Goal: Task Accomplishment & Management: Manage account settings

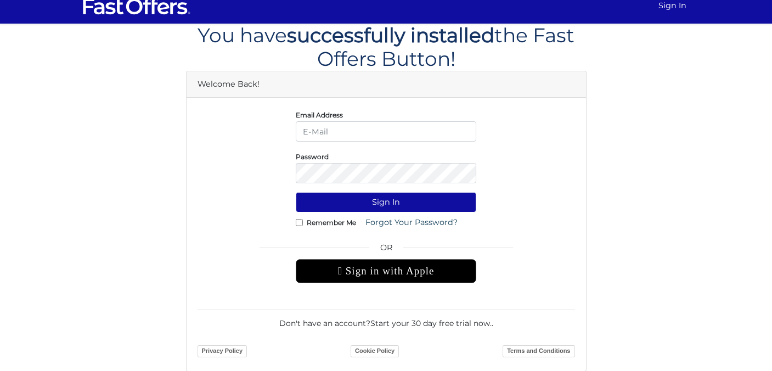
scroll to position [11, 0]
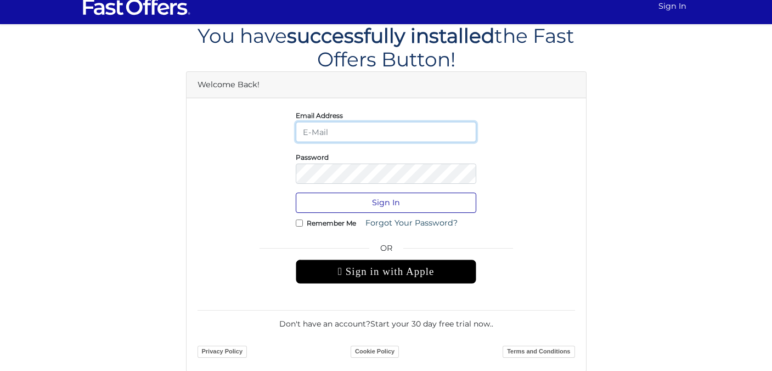
type input "[PERSON_NAME][EMAIL_ADDRESS][DOMAIN_NAME]"
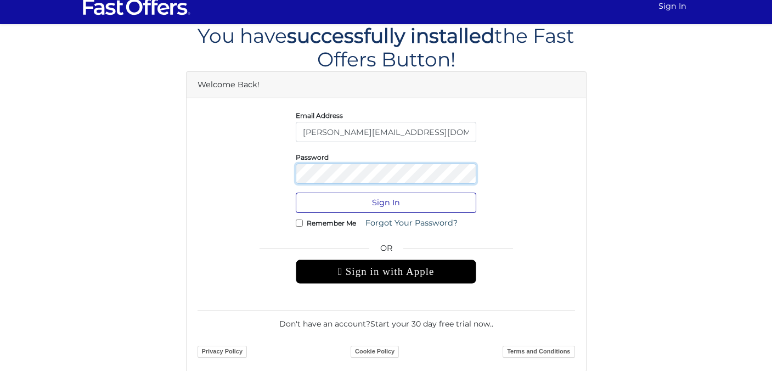
click at [386, 202] on button "Sign In" at bounding box center [386, 203] width 180 height 20
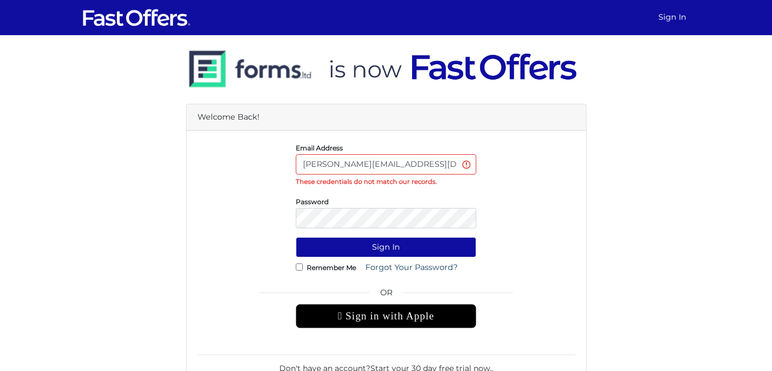
click at [471, 187] on form "Email Address s.j.strachan@outlook.com These credentials do not match our recor…" at bounding box center [386, 273] width 377 height 263
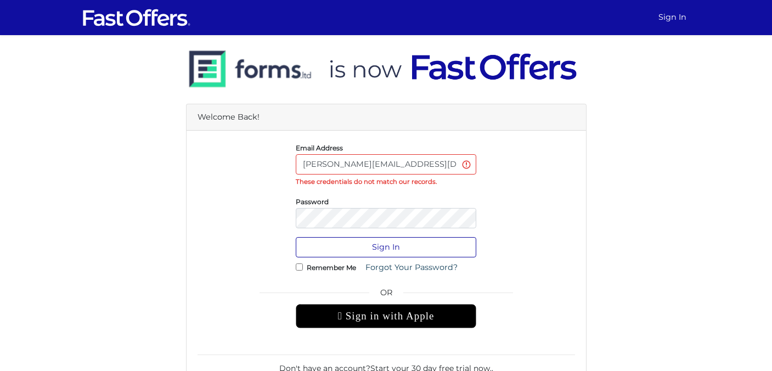
click at [407, 249] on button "Sign In" at bounding box center [386, 247] width 180 height 20
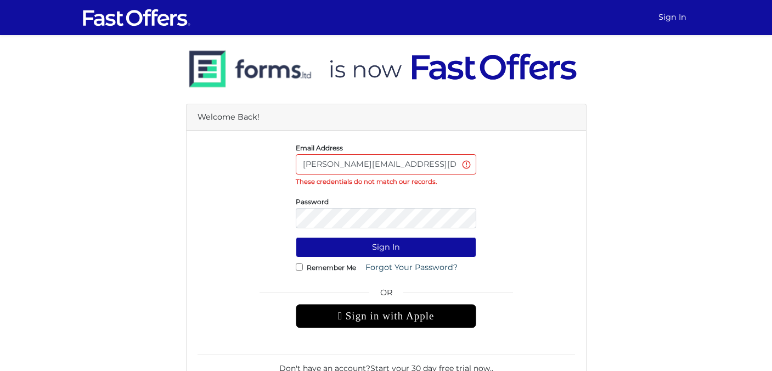
click at [408, 160] on input "[PERSON_NAME][EMAIL_ADDRESS][DOMAIN_NAME]" at bounding box center [386, 164] width 180 height 20
drag, startPoint x: 408, startPoint y: 160, endPoint x: 274, endPoint y: 158, distance: 134.4
click at [274, 158] on div "Email Address s.j.strachan@outlook.com These credentials do not match our recor…" at bounding box center [386, 165] width 394 height 46
type input "samantha@property.ca"
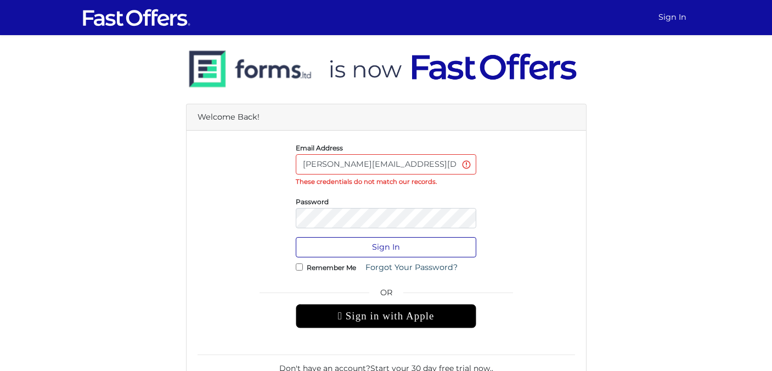
click at [340, 249] on button "Sign In" at bounding box center [386, 247] width 180 height 20
type input "[PERSON_NAME][EMAIL_ADDRESS][DOMAIN_NAME]"
click at [389, 248] on button "Sign In" at bounding box center [386, 247] width 180 height 20
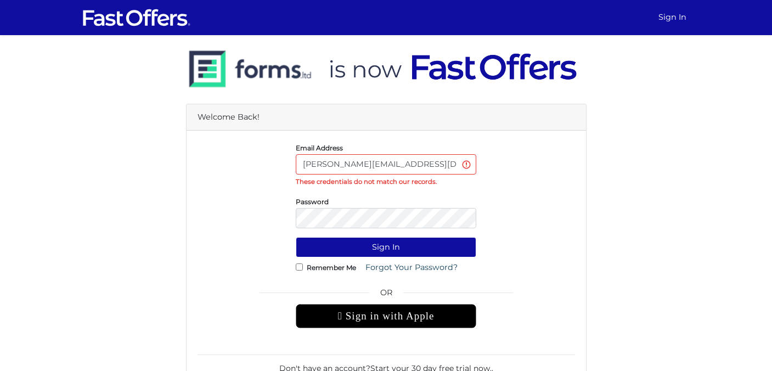
click at [529, 171] on div "Email Address samantha@propery.ca These credentials do not match our records." at bounding box center [386, 165] width 394 height 46
click at [386, 247] on button "Sign In" at bounding box center [386, 247] width 180 height 20
click at [422, 161] on input "[PERSON_NAME][EMAIL_ADDRESS][DOMAIN_NAME]" at bounding box center [386, 164] width 180 height 20
click at [453, 207] on div "Password" at bounding box center [385, 211] width 197 height 33
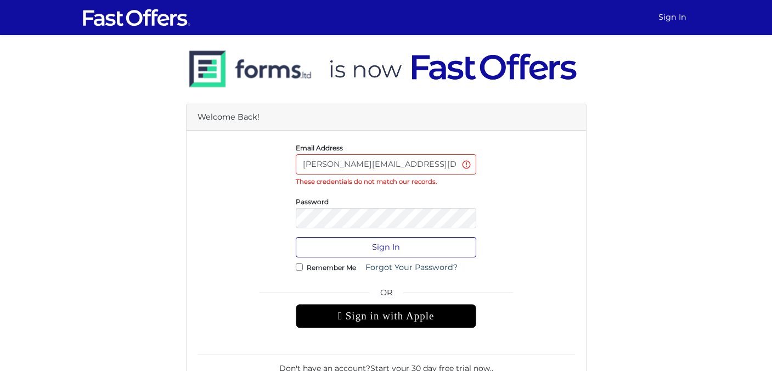
click at [436, 244] on button "Sign In" at bounding box center [386, 247] width 180 height 20
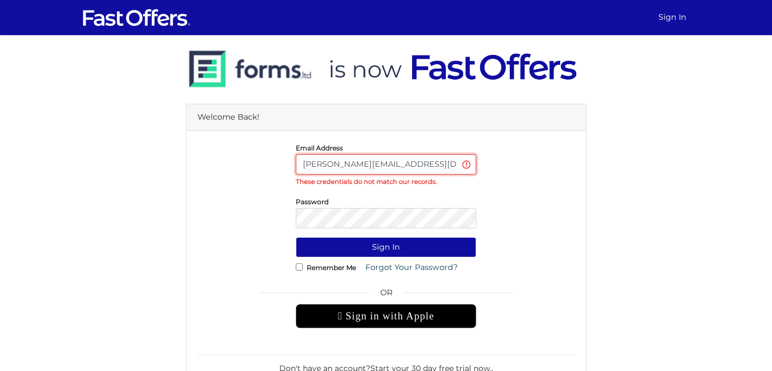
drag, startPoint x: 401, startPoint y: 163, endPoint x: 238, endPoint y: 163, distance: 163.5
click at [236, 163] on div "Email Address [PERSON_NAME][EMAIL_ADDRESS][DOMAIN_NAME] These credentials do no…" at bounding box center [386, 165] width 394 height 46
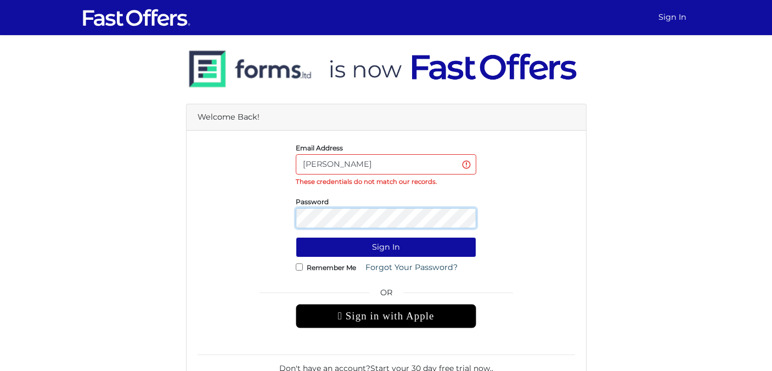
click at [386, 247] on button "Sign In" at bounding box center [386, 247] width 180 height 20
click at [560, 206] on div "Password" at bounding box center [386, 211] width 394 height 33
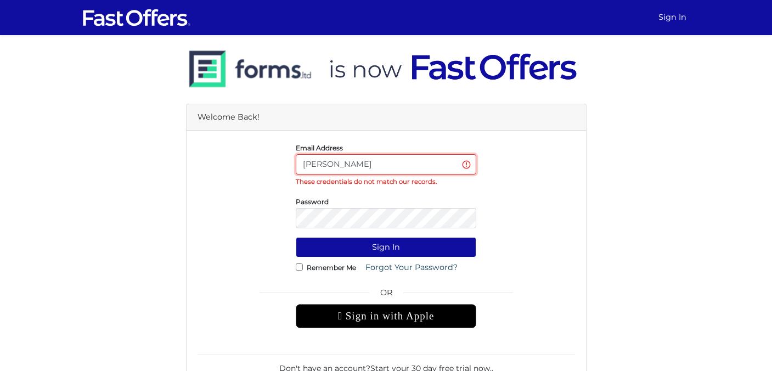
click at [389, 168] on input "[PERSON_NAME]" at bounding box center [386, 164] width 180 height 20
type input "[PERSON_NAME][EMAIL_ADDRESS][DOMAIN_NAME]"
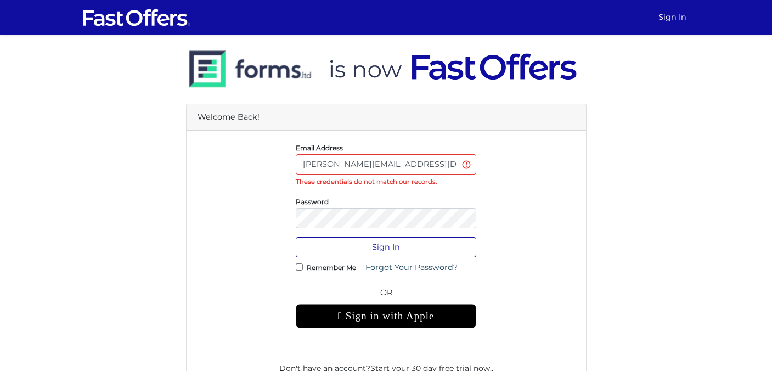
click at [411, 246] on button "Sign In" at bounding box center [386, 247] width 180 height 20
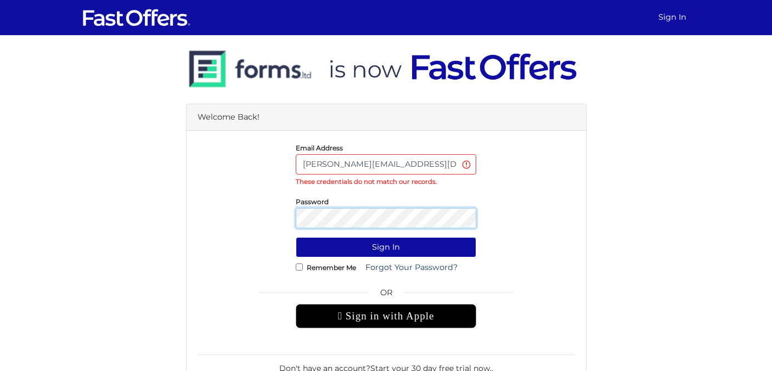
click at [386, 247] on button "Sign In" at bounding box center [386, 247] width 180 height 20
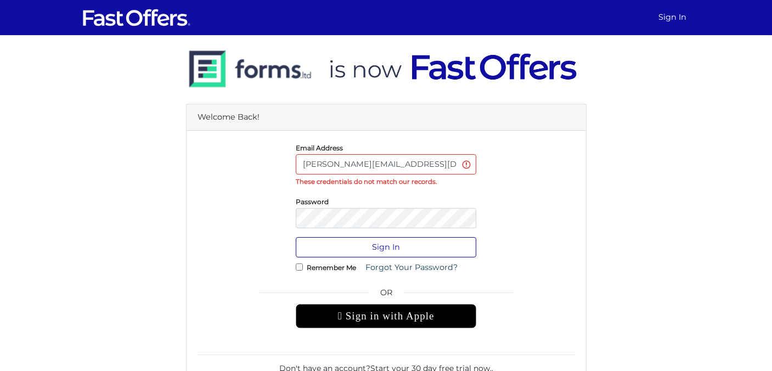
click at [422, 244] on button "Sign In" at bounding box center [386, 247] width 180 height 20
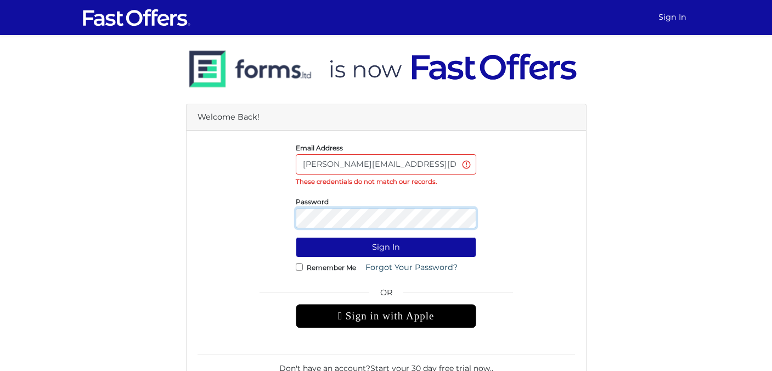
click at [386, 247] on button "Sign In" at bounding box center [386, 247] width 180 height 20
click at [488, 215] on div "Password" at bounding box center [386, 211] width 394 height 33
click at [423, 263] on link "Forgot Your Password?" at bounding box center [411, 267] width 106 height 20
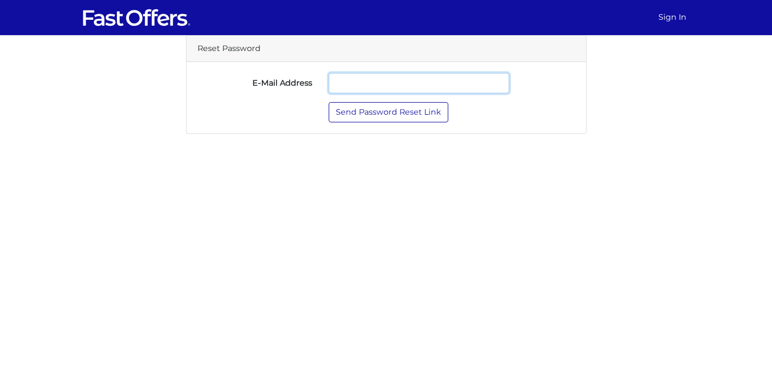
type input "[PERSON_NAME][EMAIL_ADDRESS][DOMAIN_NAME]"
click at [429, 116] on button "Send Password Reset Link" at bounding box center [389, 112] width 120 height 20
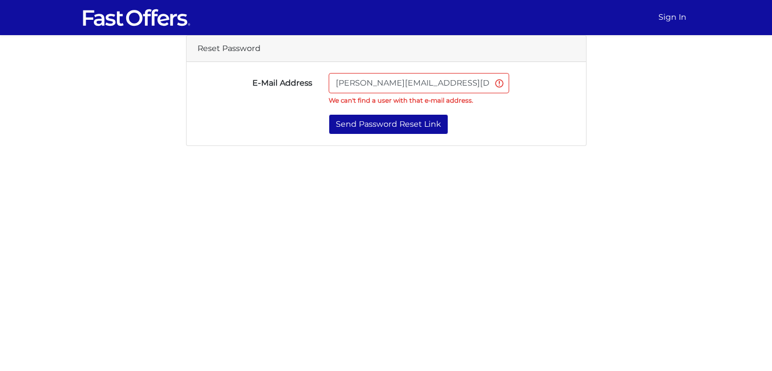
drag, startPoint x: 444, startPoint y: 85, endPoint x: 273, endPoint y: 81, distance: 170.7
click at [273, 81] on div "E-Mail Address s.j.strachan@outlook.com We can't find a user with that e-mail a…" at bounding box center [386, 89] width 394 height 32
type input "[PERSON_NAME]"
type input "samantha@propery.ca"
click at [380, 129] on button "Send Password Reset Link" at bounding box center [389, 124] width 120 height 20
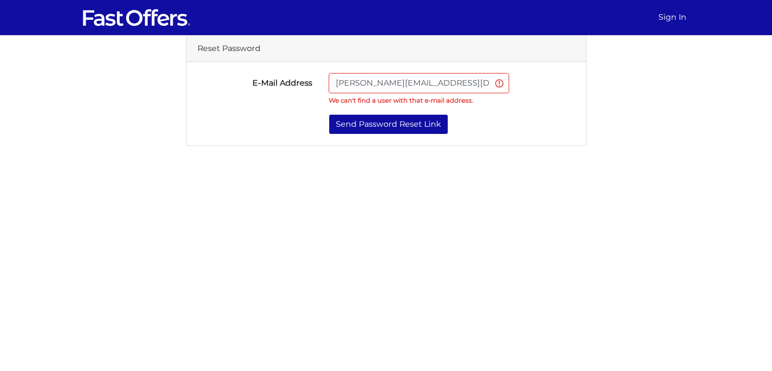
click at [411, 84] on input "samantha@propery.ca" at bounding box center [419, 83] width 180 height 20
type input "samantha@property.ca"
click at [444, 93] on input "samantha@property.ca" at bounding box center [419, 83] width 180 height 20
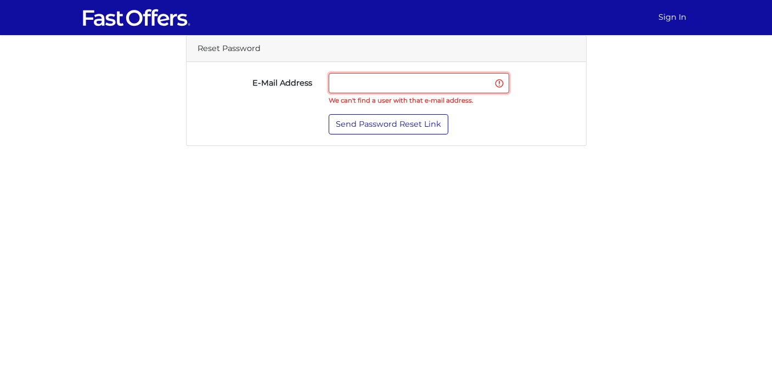
type input "samantha@property.ca"
click at [434, 124] on button "Send Password Reset Link" at bounding box center [389, 124] width 120 height 20
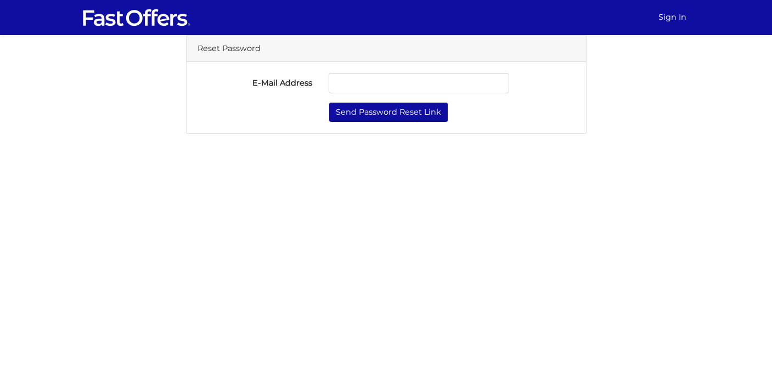
click at [406, 85] on input "E-Mail Address" at bounding box center [419, 83] width 180 height 20
click at [281, 103] on div "Send Password Reset Link" at bounding box center [386, 112] width 394 height 20
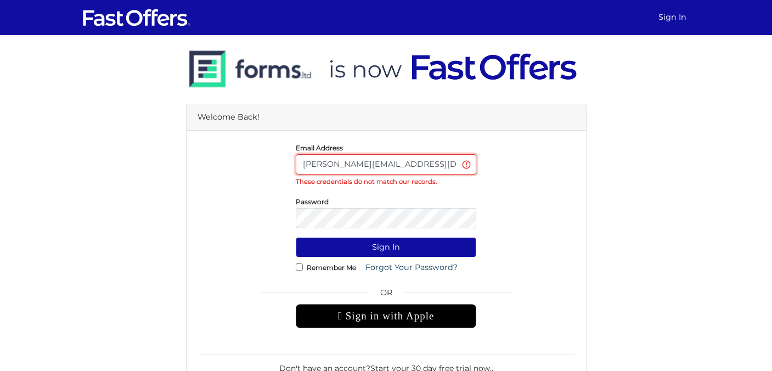
click at [388, 166] on input "[PERSON_NAME][EMAIL_ADDRESS][DOMAIN_NAME]" at bounding box center [386, 164] width 180 height 20
drag, startPoint x: 420, startPoint y: 166, endPoint x: 257, endPoint y: 166, distance: 162.9
click at [257, 166] on div "Email Address s.j.strachan@outlook.com These credentials do not match our recor…" at bounding box center [386, 165] width 394 height 46
type input "[PERSON_NAME][EMAIL_ADDRESS][DOMAIN_NAME]"
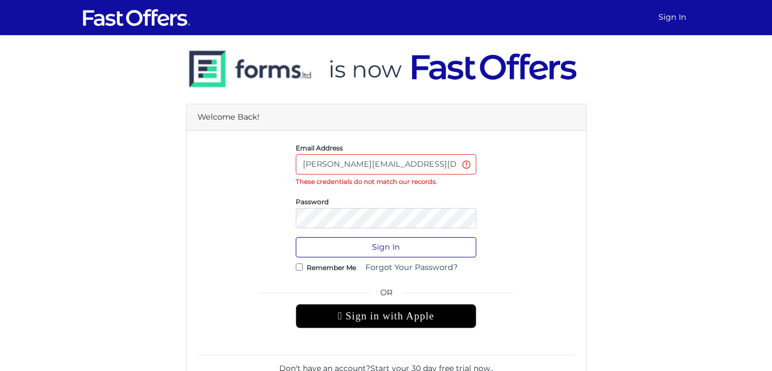
click at [351, 241] on button "Sign In" at bounding box center [386, 247] width 180 height 20
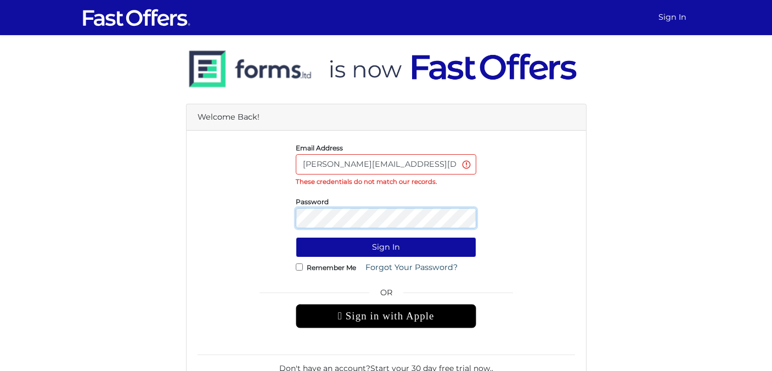
click at [386, 247] on button "Sign In" at bounding box center [386, 247] width 180 height 20
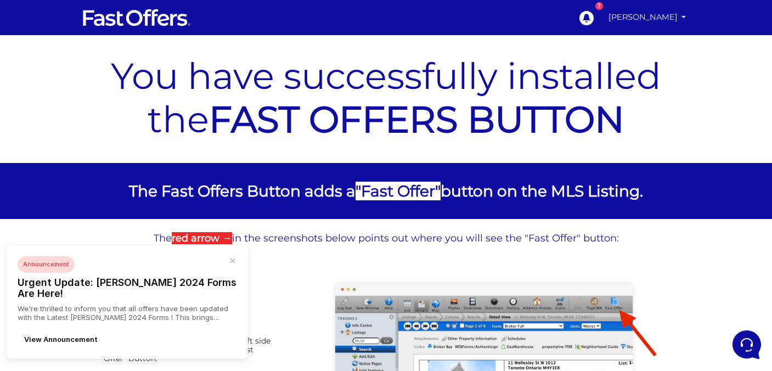
click at [679, 10] on link "[PERSON_NAME]" at bounding box center [647, 17] width 87 height 21
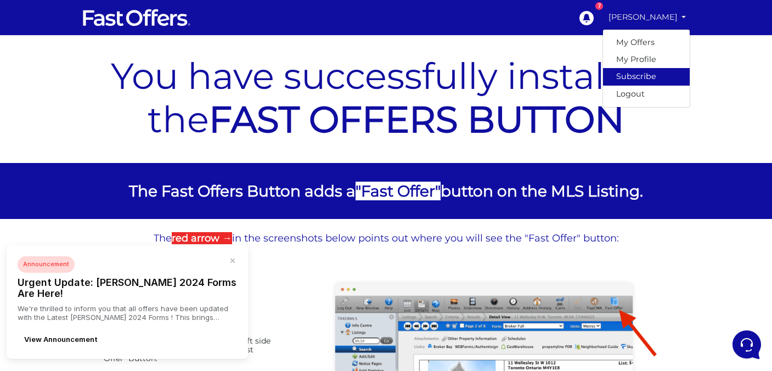
click at [644, 81] on link "Subscribe" at bounding box center [646, 76] width 87 height 17
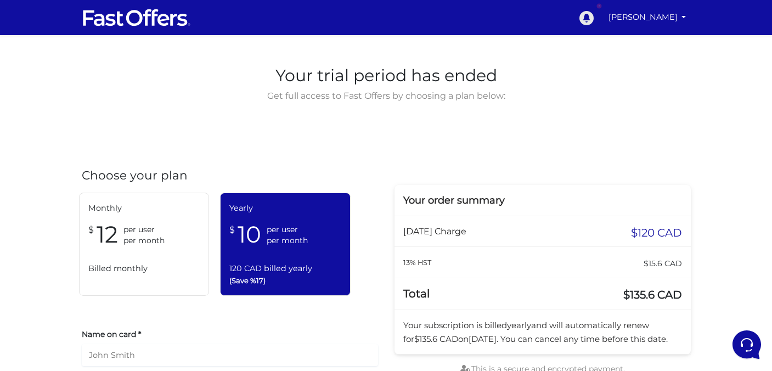
click at [579, 17] on icon at bounding box center [586, 18] width 14 height 14
click at [683, 21] on link "[PERSON_NAME]" at bounding box center [647, 17] width 87 height 21
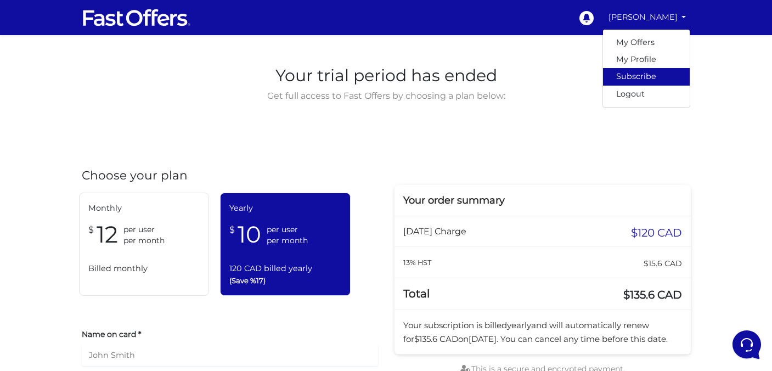
click at [640, 81] on link "Subscribe" at bounding box center [646, 76] width 87 height 17
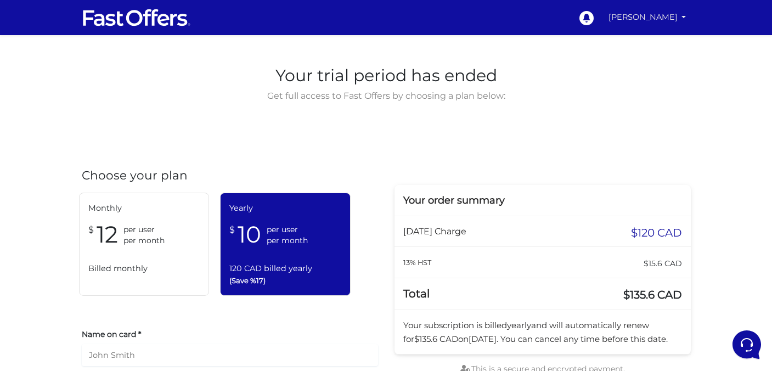
click at [614, 18] on link "[PERSON_NAME]" at bounding box center [647, 17] width 87 height 21
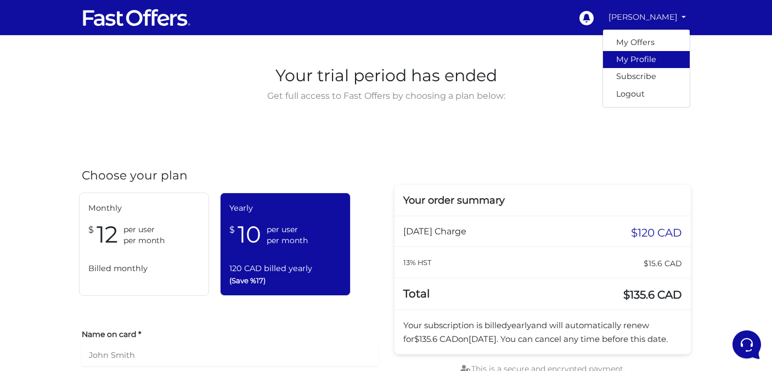
click at [622, 60] on link "My Profile" at bounding box center [646, 59] width 87 height 17
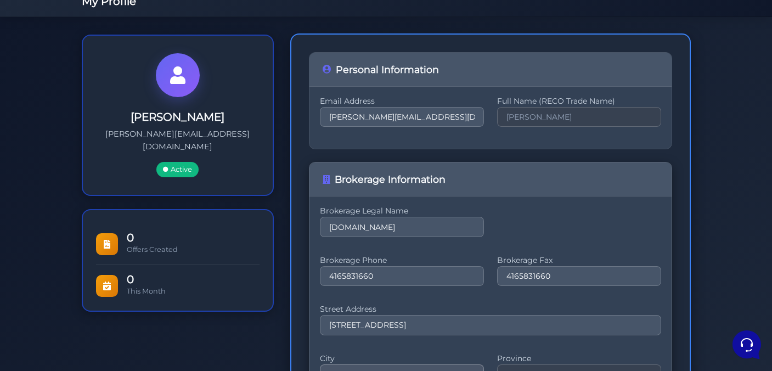
scroll to position [37, 0]
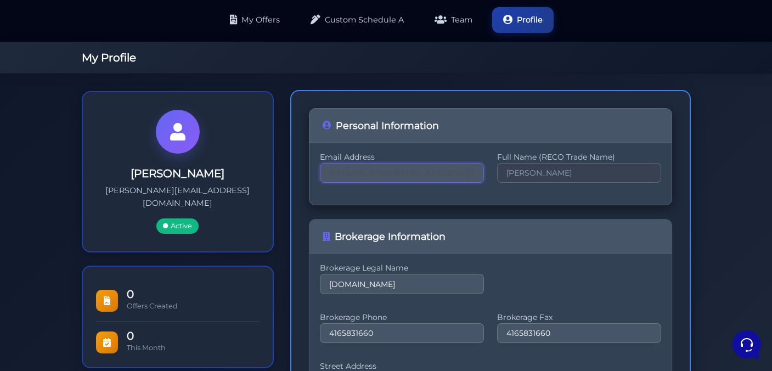
drag, startPoint x: 438, startPoint y: 173, endPoint x: 312, endPoint y: 176, distance: 126.7
click at [364, 172] on input "saman" at bounding box center [402, 173] width 164 height 20
click at [378, 175] on input "saman" at bounding box center [402, 173] width 164 height 20
click at [362, 173] on input "samans.j." at bounding box center [402, 173] width 164 height 20
type input "samans.s.j."
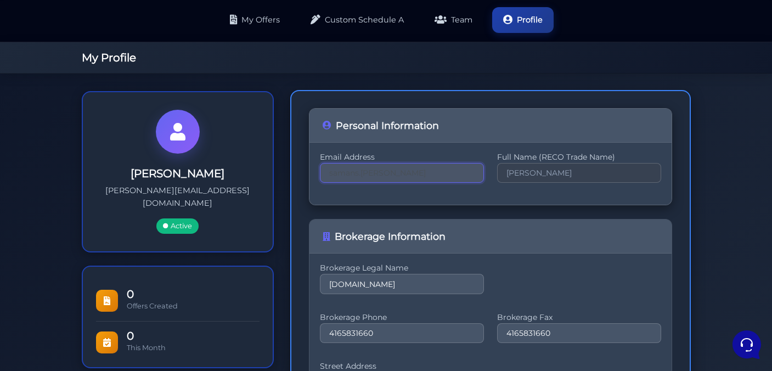
scroll to position [0, 0]
click at [470, 172] on input "samans.s.j." at bounding box center [402, 173] width 164 height 20
type input "s.j.strachan@outlook.com"
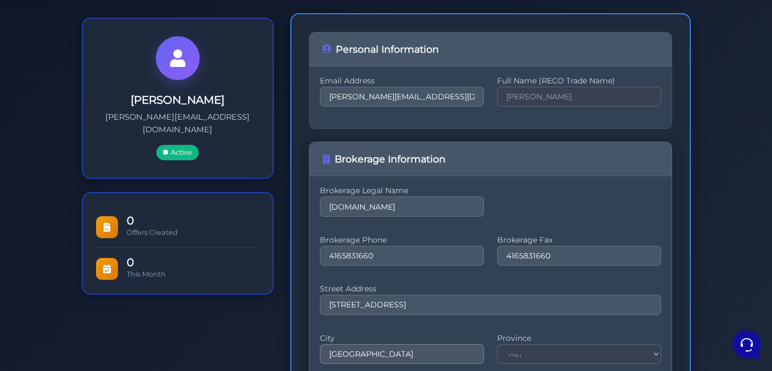
scroll to position [39, 0]
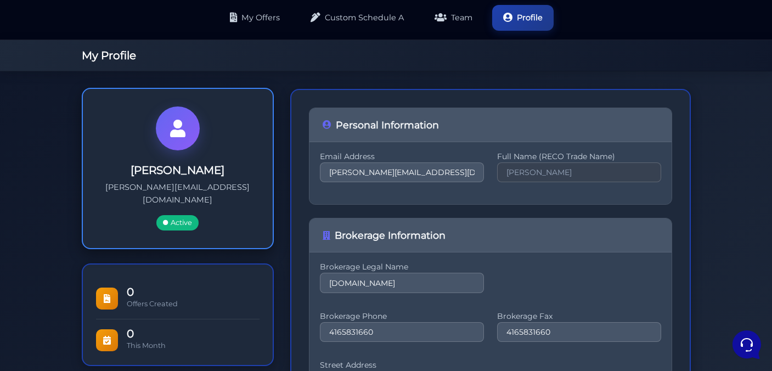
click at [188, 215] on span "Active" at bounding box center [177, 222] width 42 height 15
click at [192, 178] on div "Samantha Strachan samantha@property.ca Active" at bounding box center [177, 196] width 155 height 67
click at [192, 171] on h3 "[PERSON_NAME]" at bounding box center [177, 169] width 155 height 13
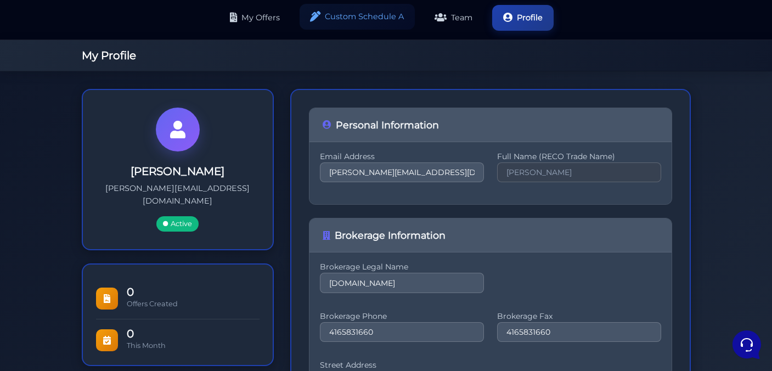
click at [336, 18] on link "Custom Schedule A" at bounding box center [357, 17] width 115 height 26
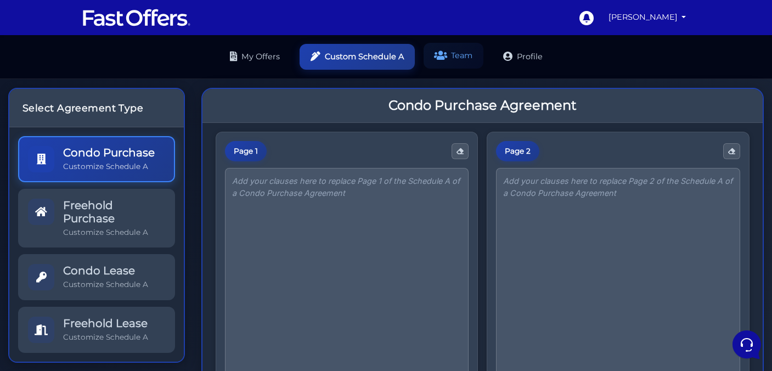
click at [471, 59] on link "Team" at bounding box center [454, 56] width 60 height 26
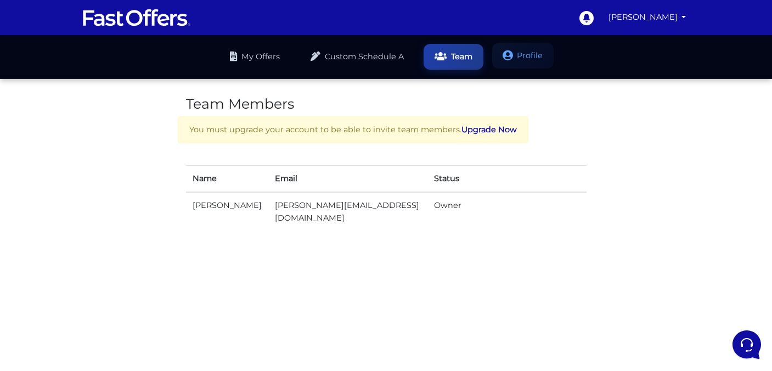
click at [528, 60] on link "Profile" at bounding box center [522, 56] width 61 height 26
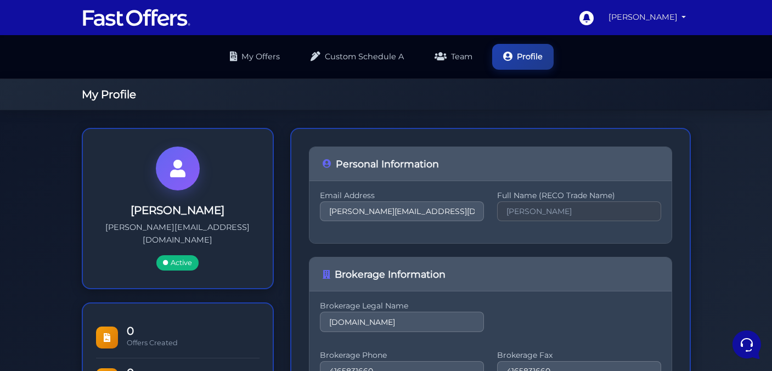
click at [653, 13] on link "[PERSON_NAME]" at bounding box center [647, 17] width 87 height 21
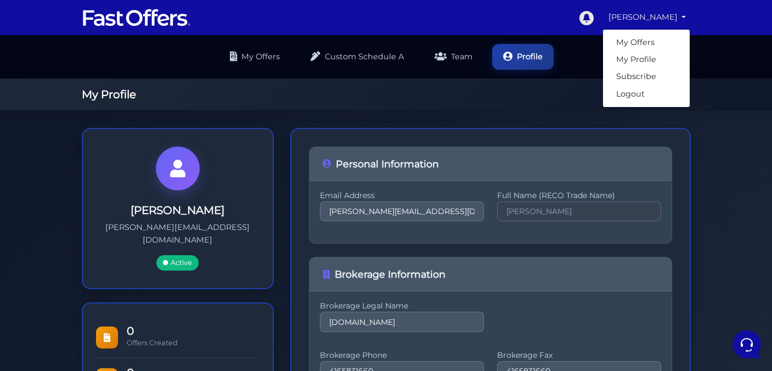
click at [580, 19] on icon at bounding box center [586, 17] width 16 height 16
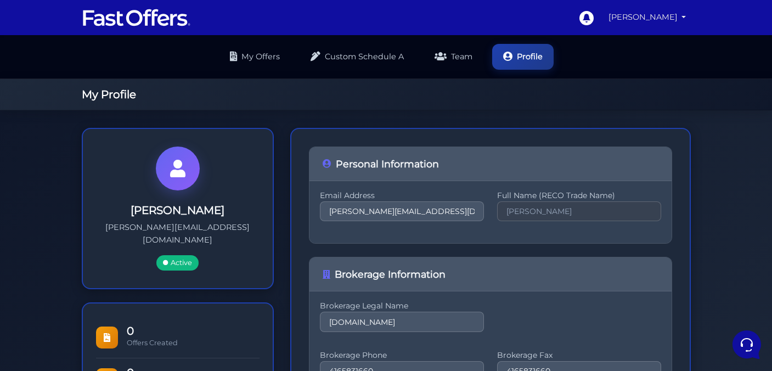
click at [666, 24] on link "[PERSON_NAME]" at bounding box center [647, 17] width 87 height 21
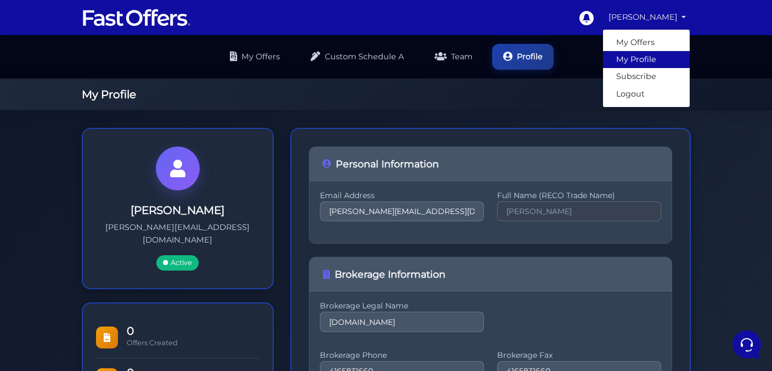
click at [643, 58] on link "My Profile" at bounding box center [646, 59] width 87 height 17
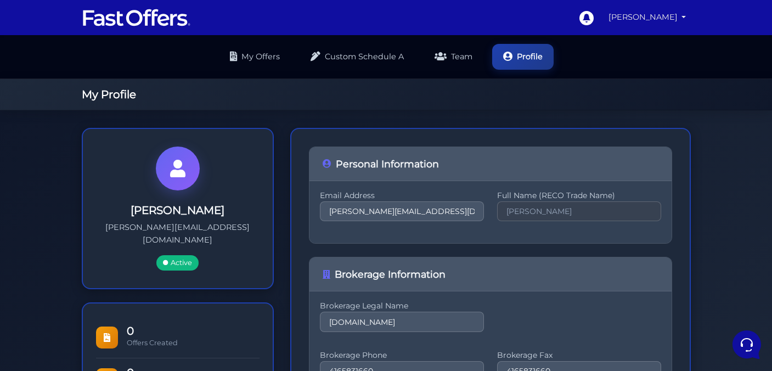
click at [665, 22] on link "[PERSON_NAME]" at bounding box center [647, 17] width 87 height 21
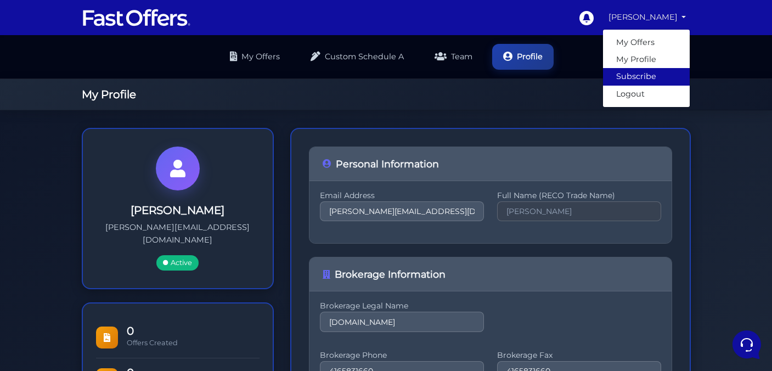
click at [653, 81] on link "Subscribe" at bounding box center [646, 76] width 87 height 17
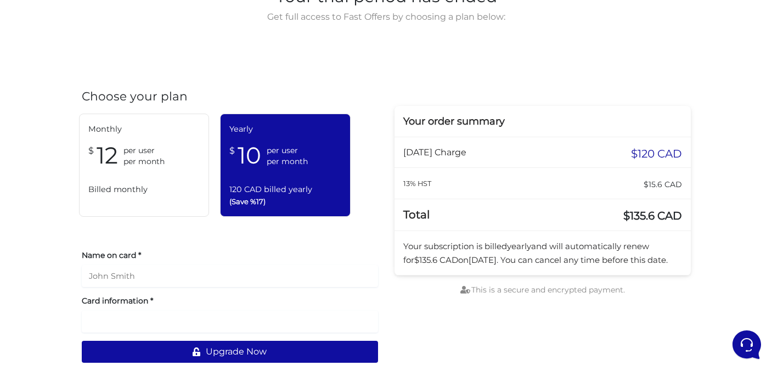
scroll to position [78, 0]
click at [529, 295] on span "This is a secure and encrypted payment." at bounding box center [542, 290] width 165 height 10
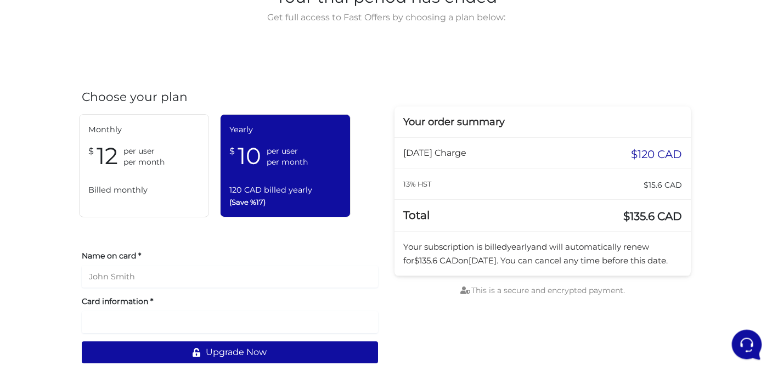
click at [754, 342] on icon at bounding box center [745, 343] width 29 height 29
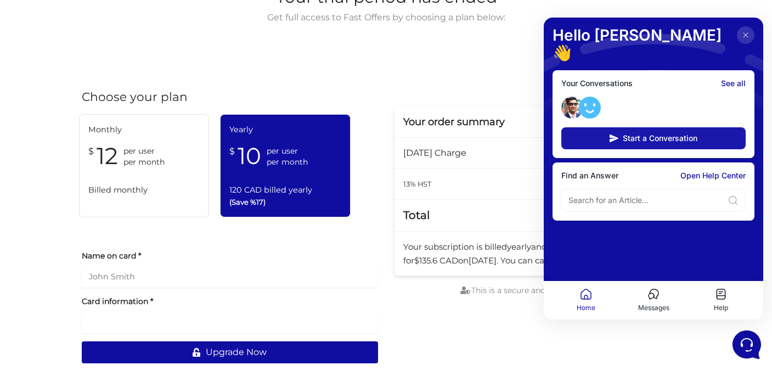
click at [646, 134] on span "Start a Conversation" at bounding box center [660, 138] width 75 height 9
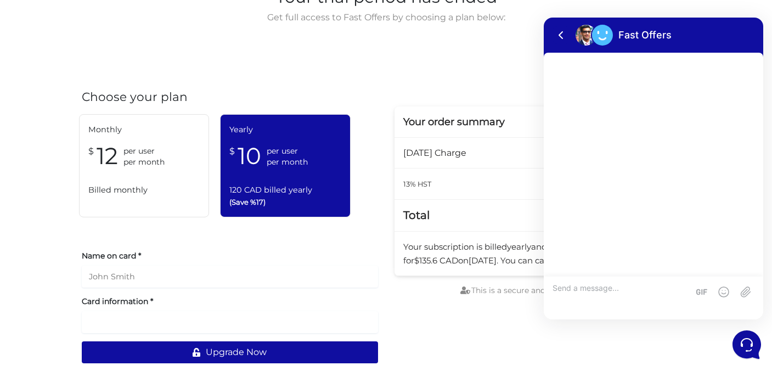
click at [595, 292] on textarea at bounding box center [620, 298] width 136 height 30
type textarea "I no longer wish to use fast offer, I hvan't used it very much, I would like a …"
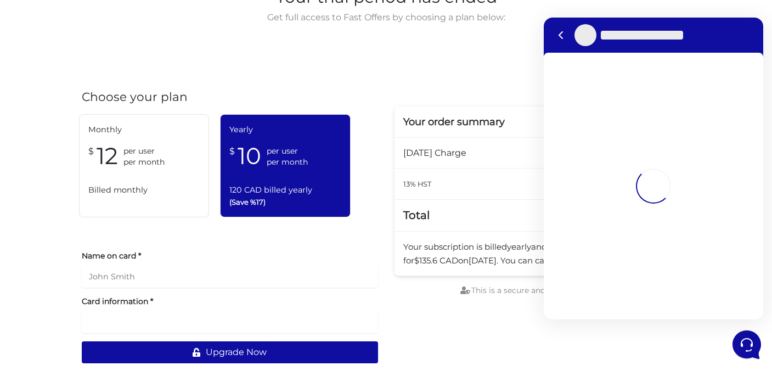
scroll to position [1, 0]
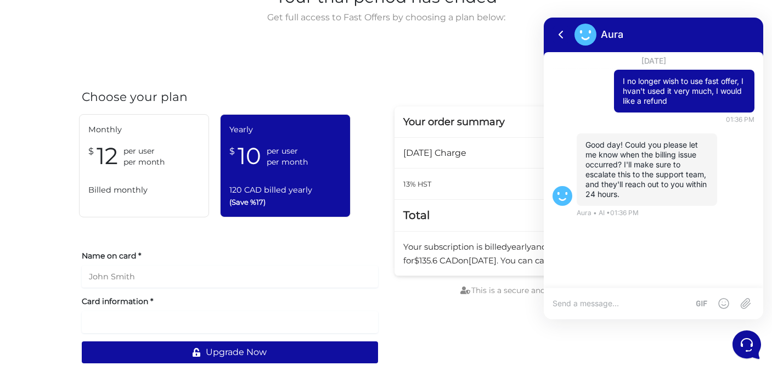
click at [636, 302] on textarea at bounding box center [620, 303] width 136 height 10
click at [618, 302] on textarea at bounding box center [620, 303] width 136 height 10
click at [557, 302] on textarea "Irt occurred Saturday September 6th" at bounding box center [631, 303] width 158 height 10
click at [687, 304] on textarea "It occurred Saturday September 6th" at bounding box center [631, 303] width 158 height 10
type textarea "It occurred Saturday September 6th"
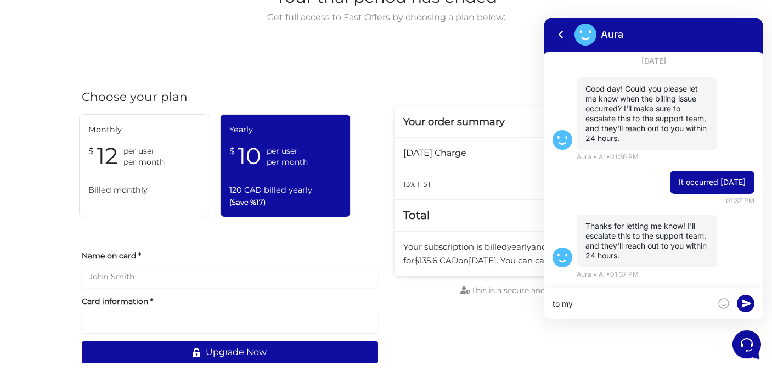
scroll to position [0, 0]
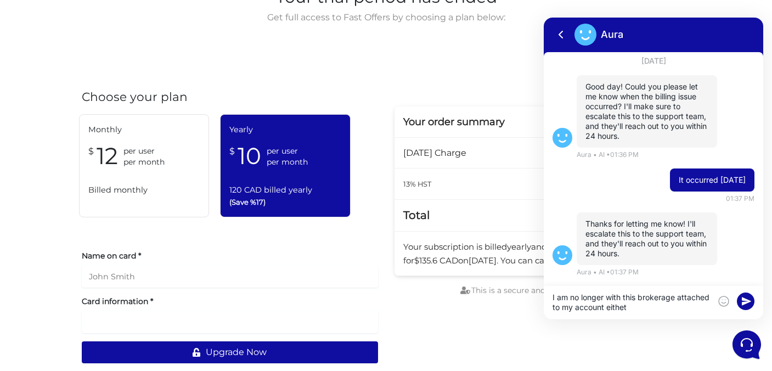
type textarea "I am no longer with this brokerage attached to my account eithet"
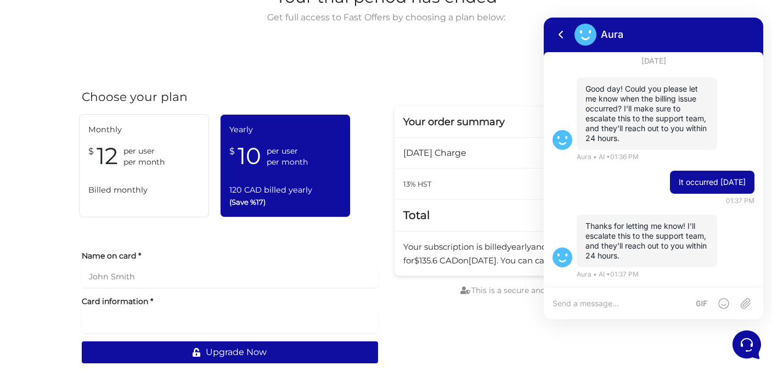
scroll to position [129, 0]
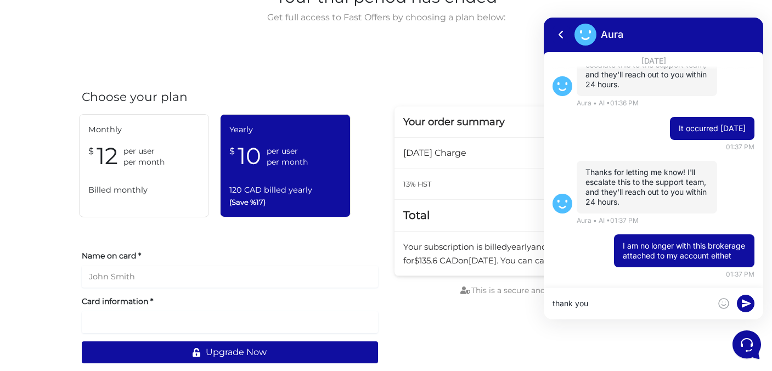
type textarea "thank you"
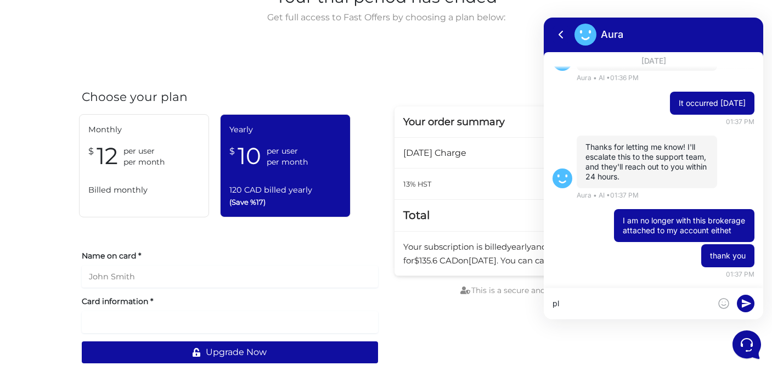
type textarea "p"
type textarea "I will change my email if that's possible"
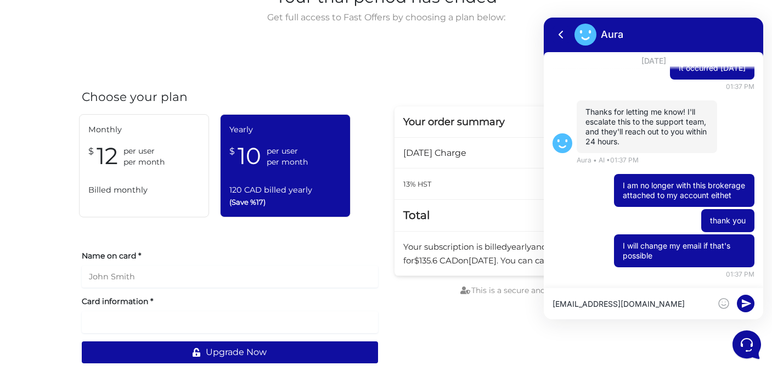
scroll to position [0, 0]
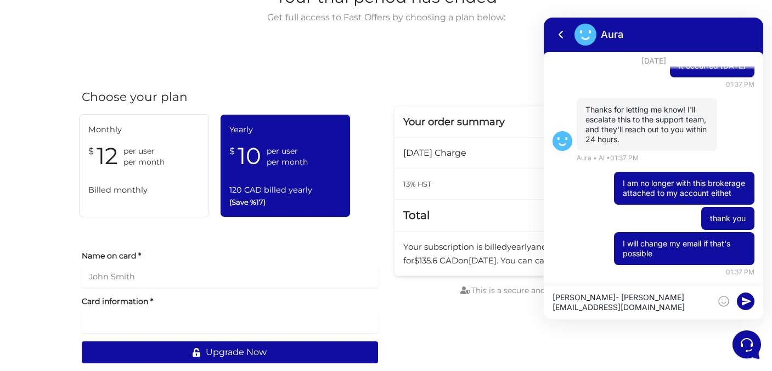
type textarea "[PERSON_NAME]- [PERSON_NAME][EMAIL_ADDRESS][DOMAIN_NAME]"
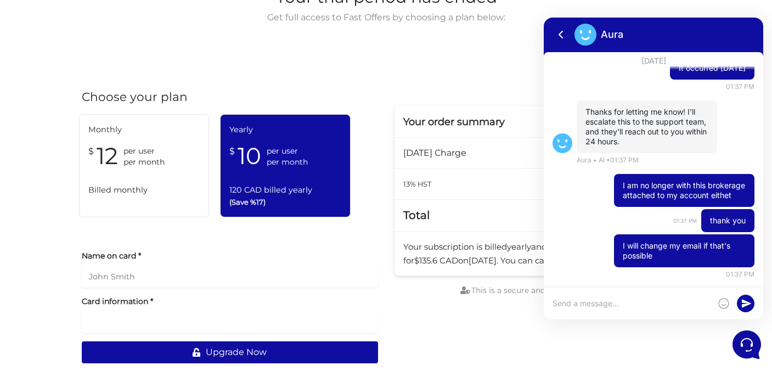
scroll to position [225, 0]
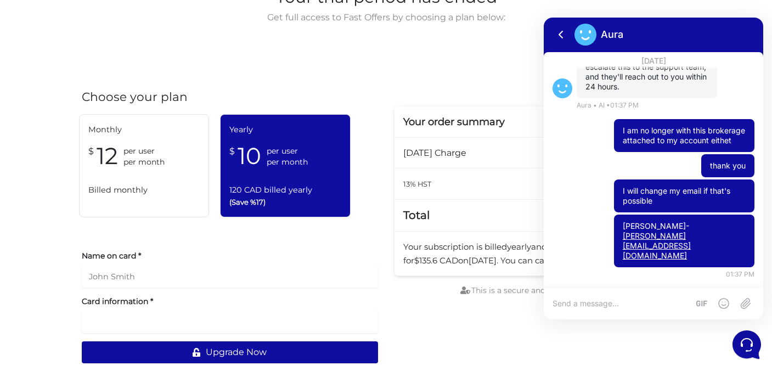
click at [611, 299] on textarea at bounding box center [620, 303] width 136 height 10
click at [502, 23] on span "Get full access to Fast Offers by choosing a plan below:" at bounding box center [386, 17] width 244 height 14
click at [557, 31] on icon at bounding box center [561, 34] width 13 height 13
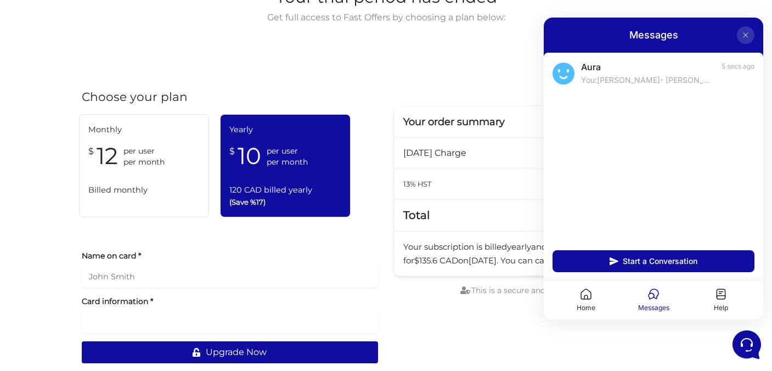
click at [747, 35] on icon at bounding box center [745, 35] width 9 height 9
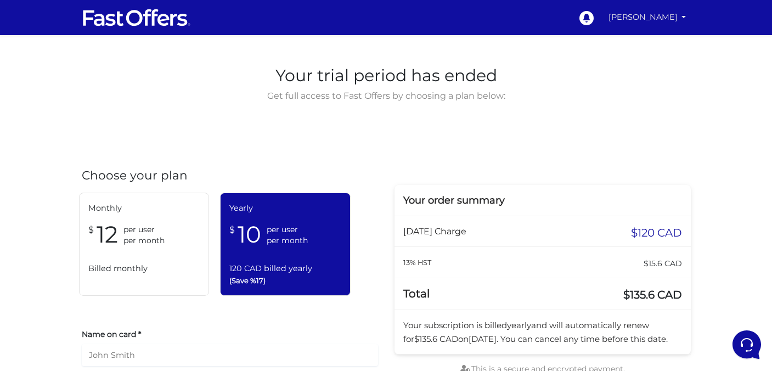
scroll to position [0, 0]
click at [655, 13] on link "[PERSON_NAME]" at bounding box center [647, 17] width 87 height 21
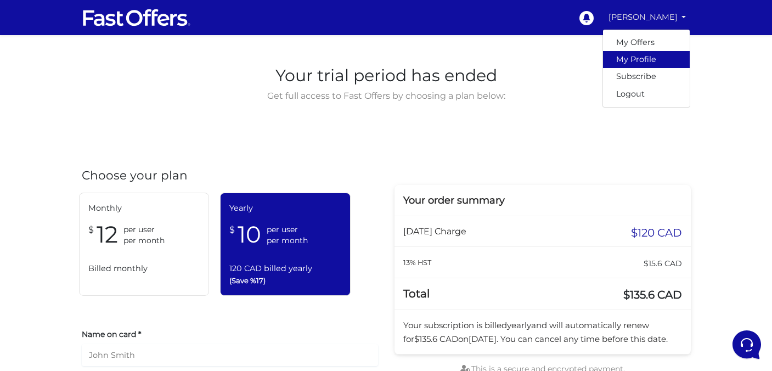
click at [651, 64] on link "My Profile" at bounding box center [646, 59] width 87 height 17
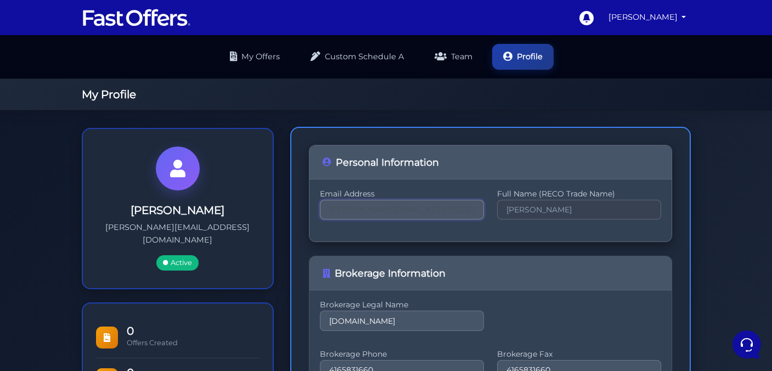
click at [406, 209] on input "[PERSON_NAME][EMAIL_ADDRESS][DOMAIN_NAME]" at bounding box center [402, 210] width 164 height 20
click at [470, 205] on input "samantha@property.ca" at bounding box center [402, 210] width 164 height 20
click at [464, 207] on input "samantha@property.ca" at bounding box center [402, 210] width 164 height 20
type input "[PERSON_NAME][EMAIL_ADDRESS][DOMAIN_NAME]"
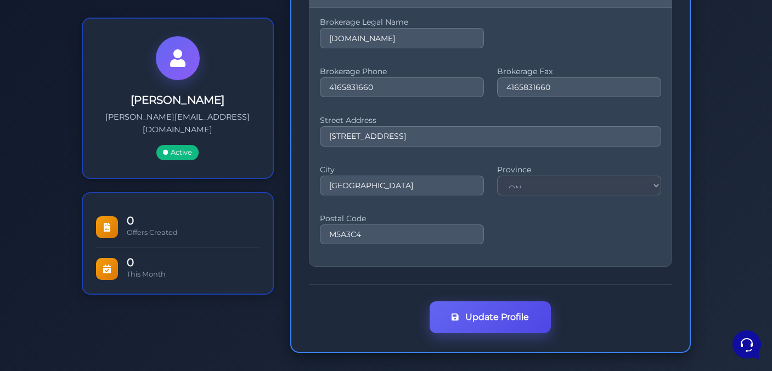
click at [477, 310] on button "Update Profile" at bounding box center [490, 317] width 121 height 32
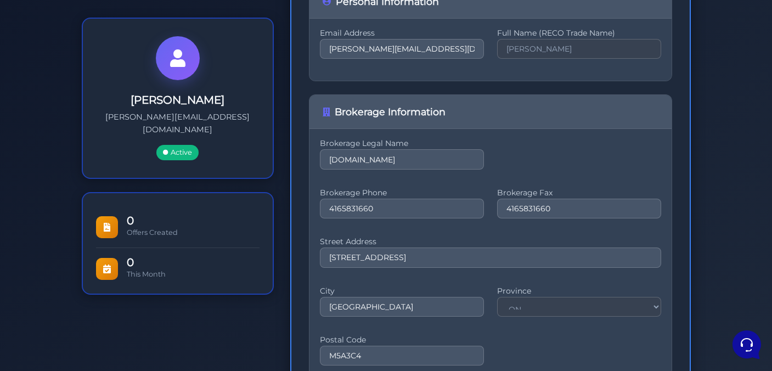
scroll to position [97, 0]
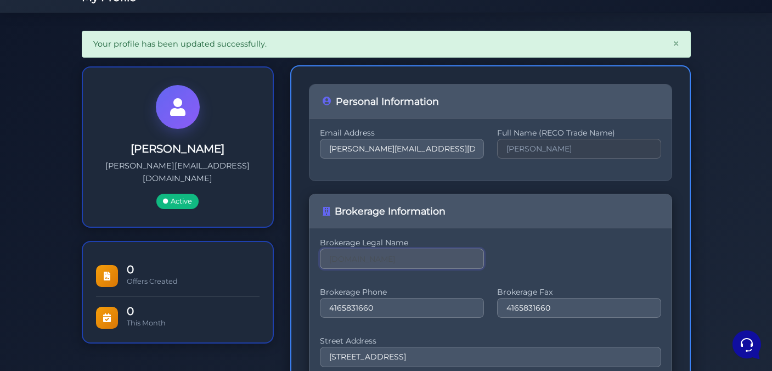
click at [475, 259] on input "Property.ca" at bounding box center [402, 259] width 164 height 20
click at [470, 259] on input "Property.ca" at bounding box center [402, 259] width 164 height 20
click at [435, 255] on input "Property.ca" at bounding box center [402, 259] width 164 height 20
click at [377, 260] on input "Property.caRe" at bounding box center [402, 259] width 164 height 20
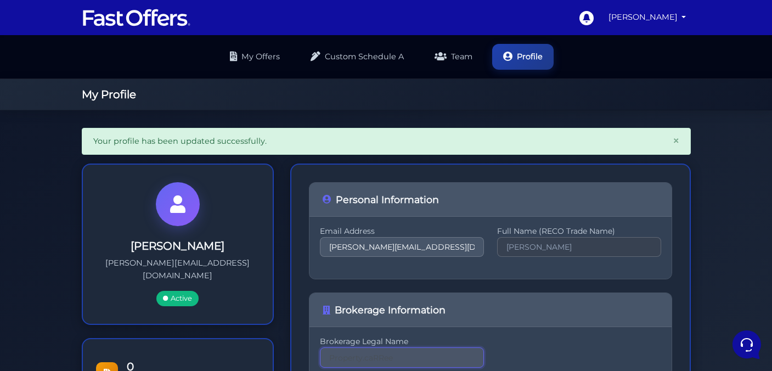
scroll to position [0, 0]
type input "Property.caRRee"
click at [455, 54] on link "Team" at bounding box center [454, 56] width 60 height 26
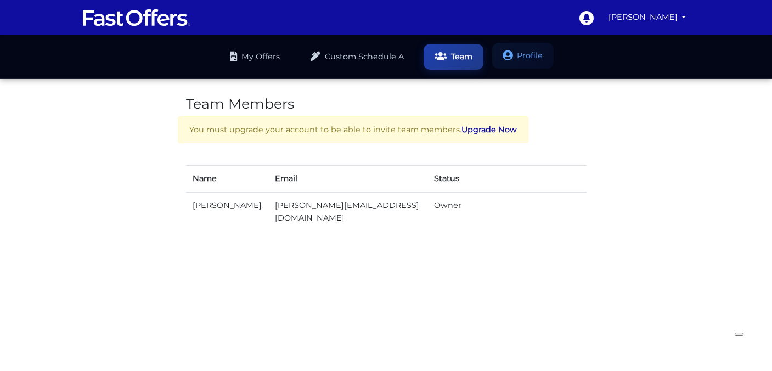
click at [529, 57] on link "Profile" at bounding box center [522, 56] width 61 height 26
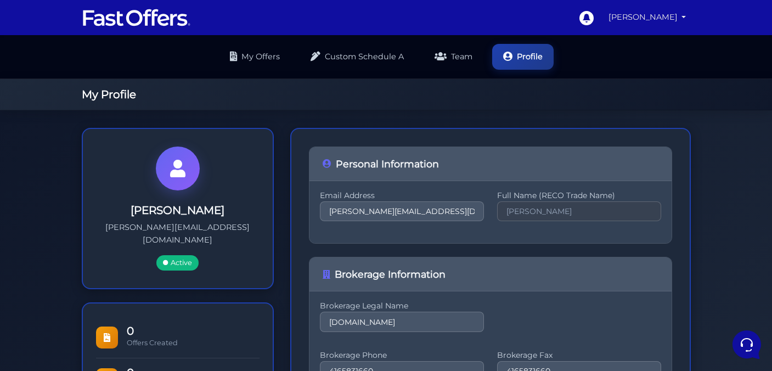
click at [685, 14] on link "[PERSON_NAME]" at bounding box center [647, 17] width 87 height 21
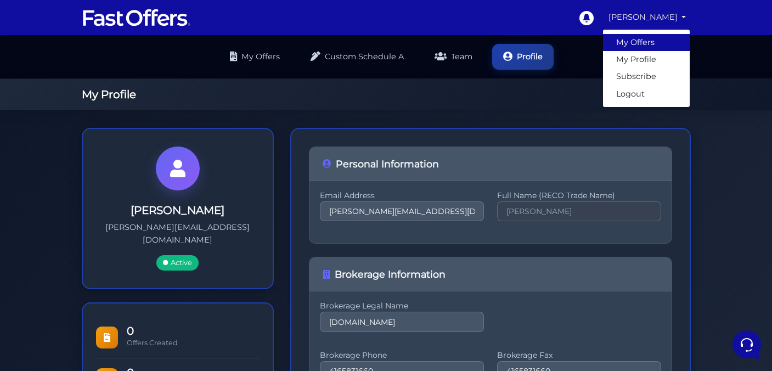
click at [647, 37] on link "My Offers" at bounding box center [646, 42] width 87 height 17
